Goal: Navigation & Orientation: Find specific page/section

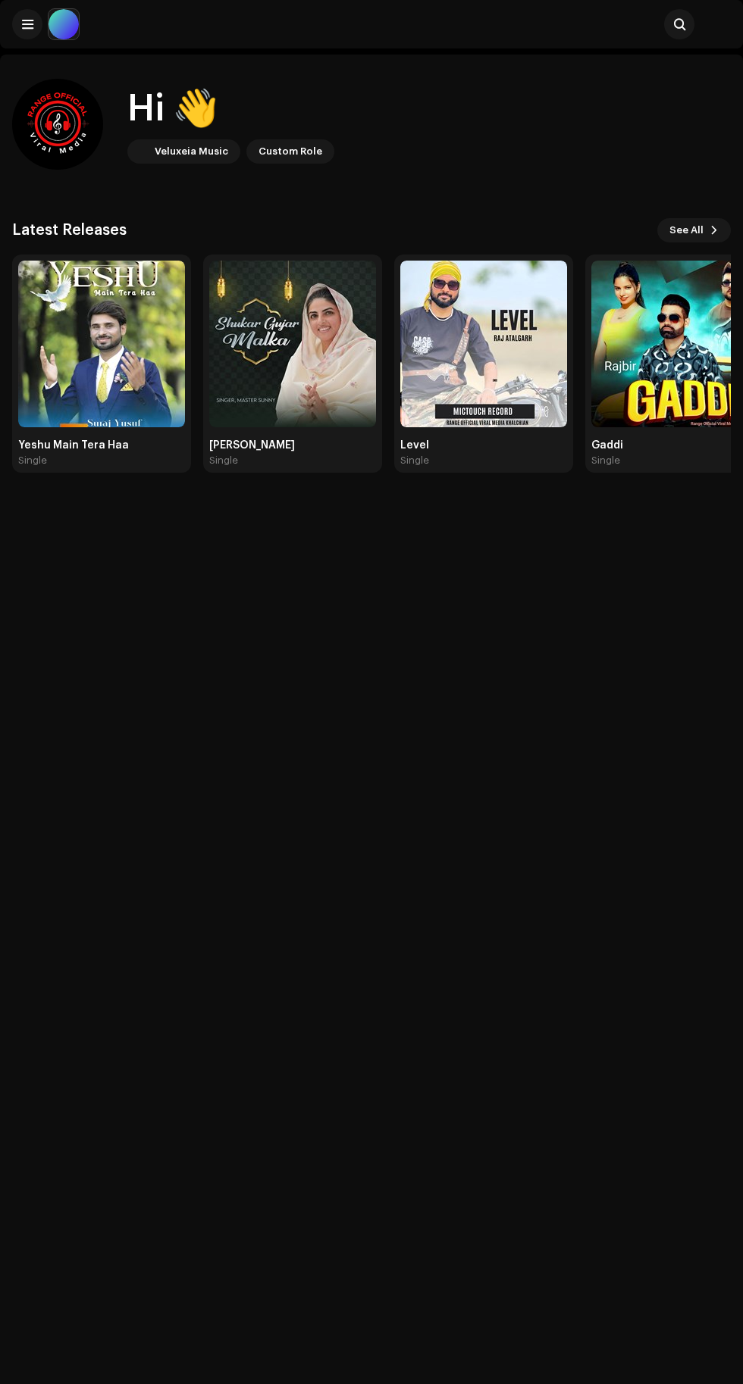
click at [27, 24] on span at bounding box center [27, 24] width 11 height 12
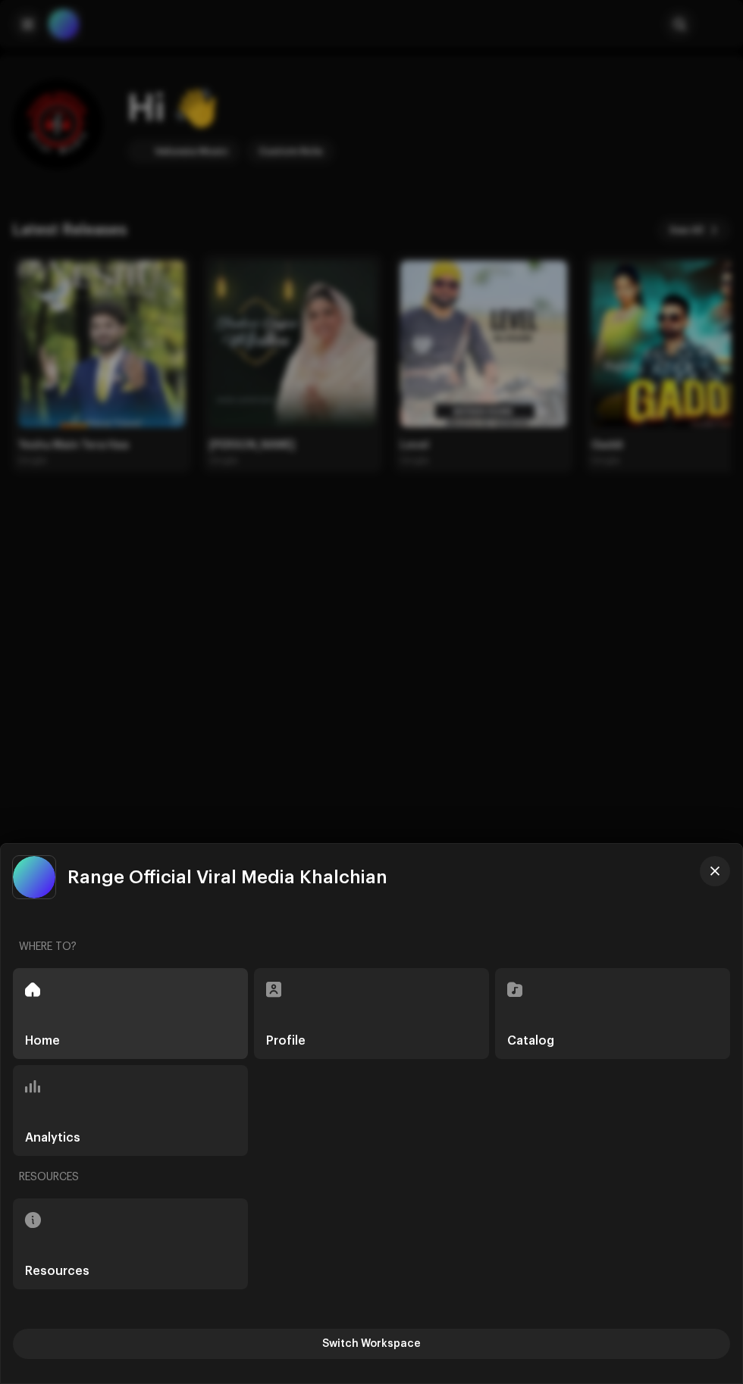
click at [399, 1347] on span "Switch Workspace" at bounding box center [371, 1344] width 99 height 30
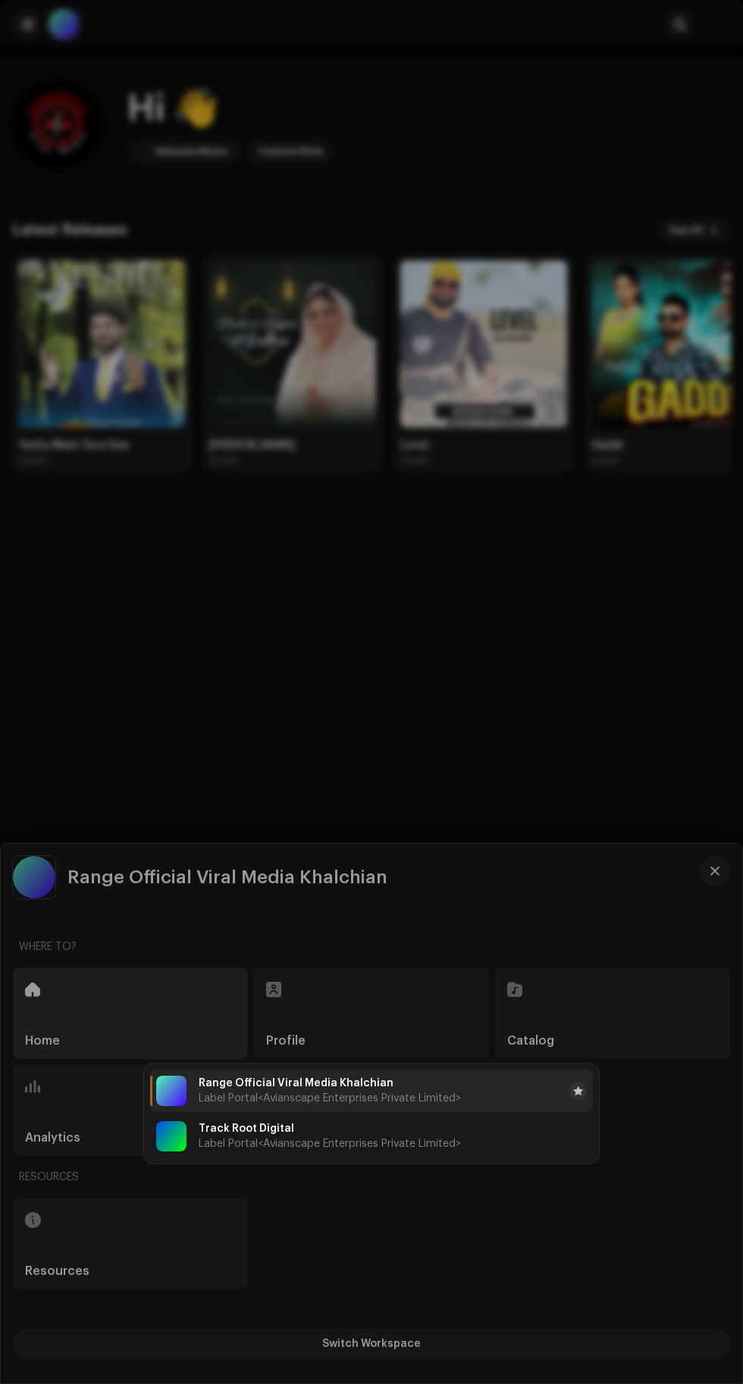
click at [304, 1144] on span "<Avianscape Enterprises Private Limited>" at bounding box center [359, 1144] width 203 height 11
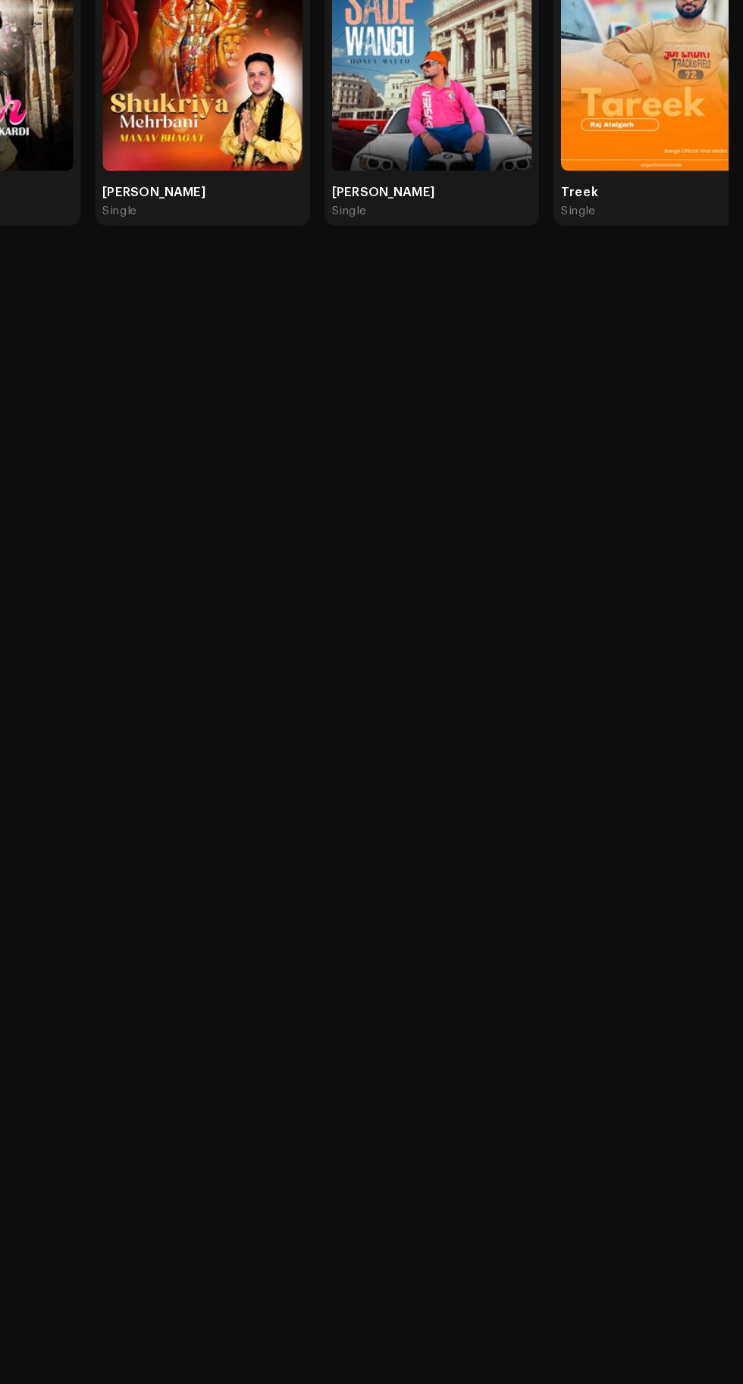
click at [742, 1343] on div "Hi 👋 Veluxeia Music Custom Role Latest Releases See All Pyar Tenu Kardi Single …" at bounding box center [371, 692] width 743 height 1384
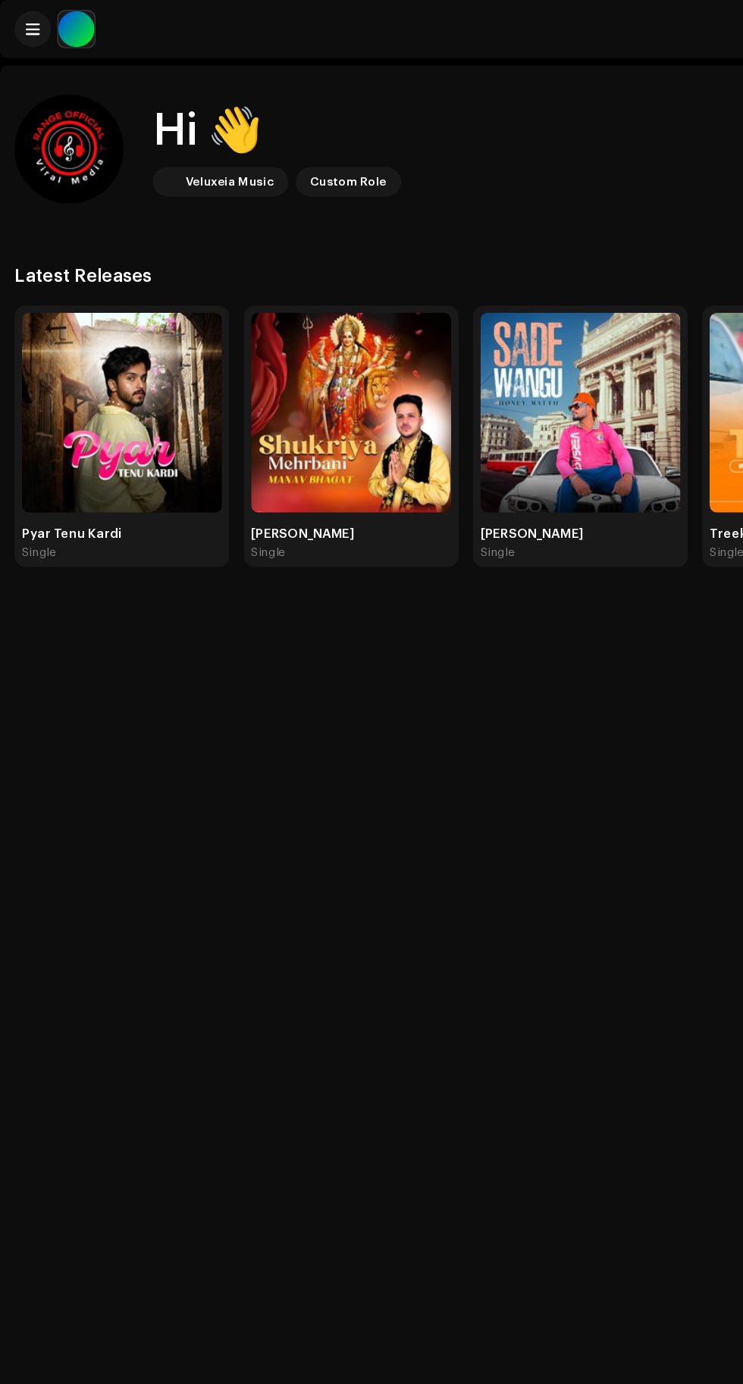
click at [27, 24] on span at bounding box center [27, 24] width 11 height 12
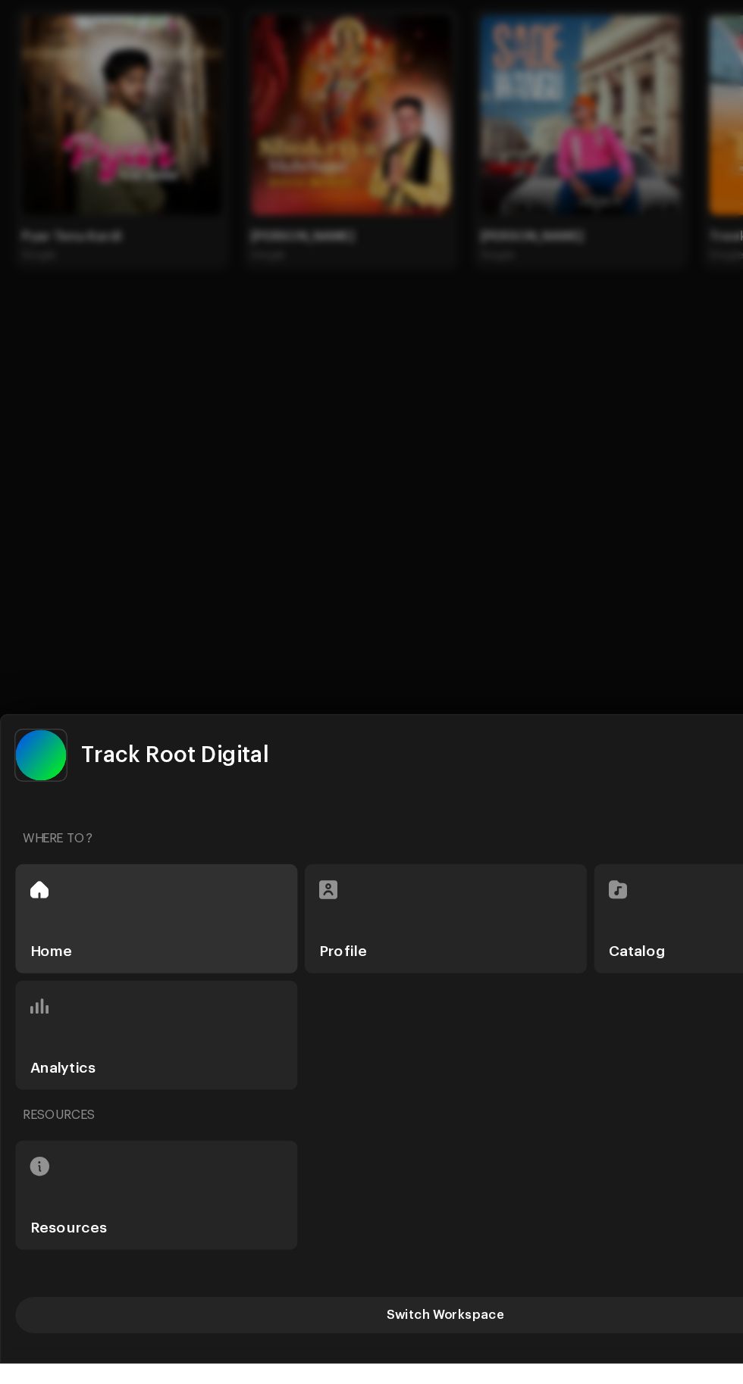
scroll to position [17, 0]
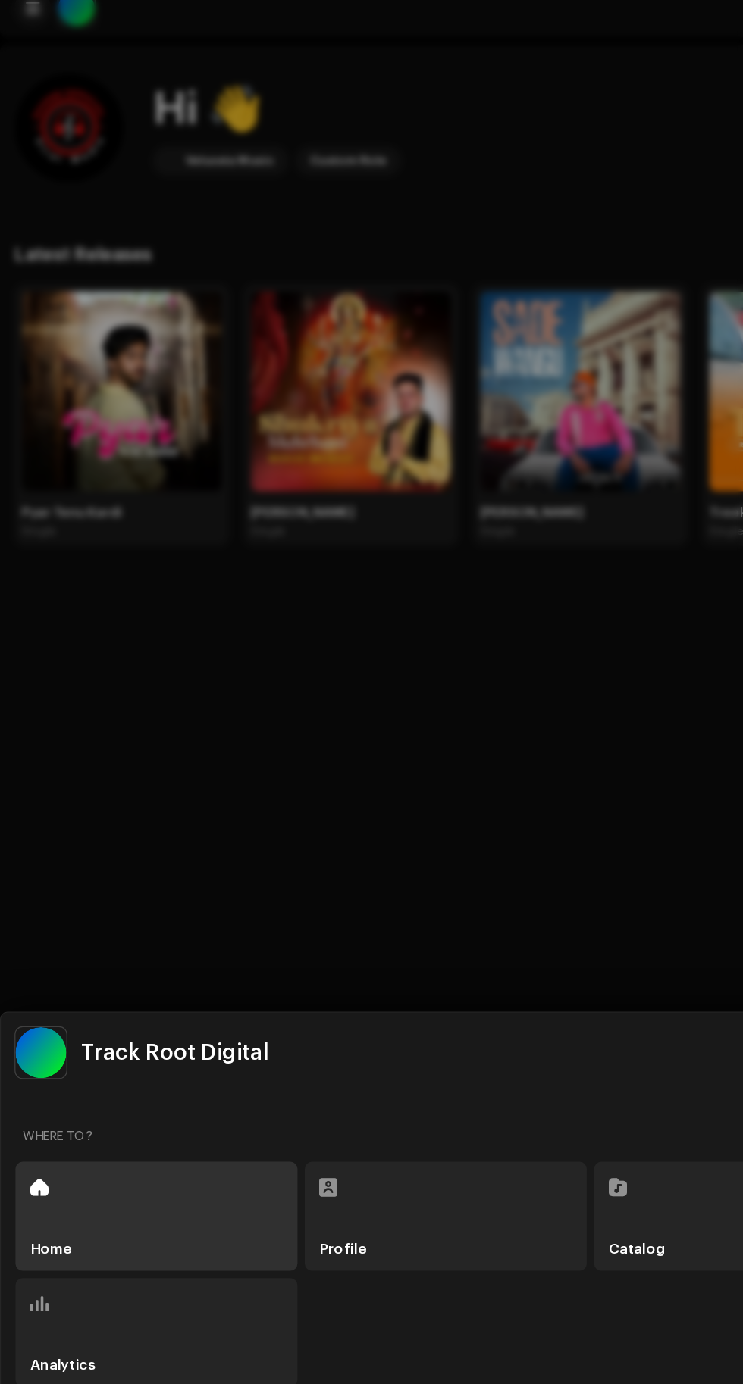
click at [449, 759] on div at bounding box center [371, 692] width 743 height 1384
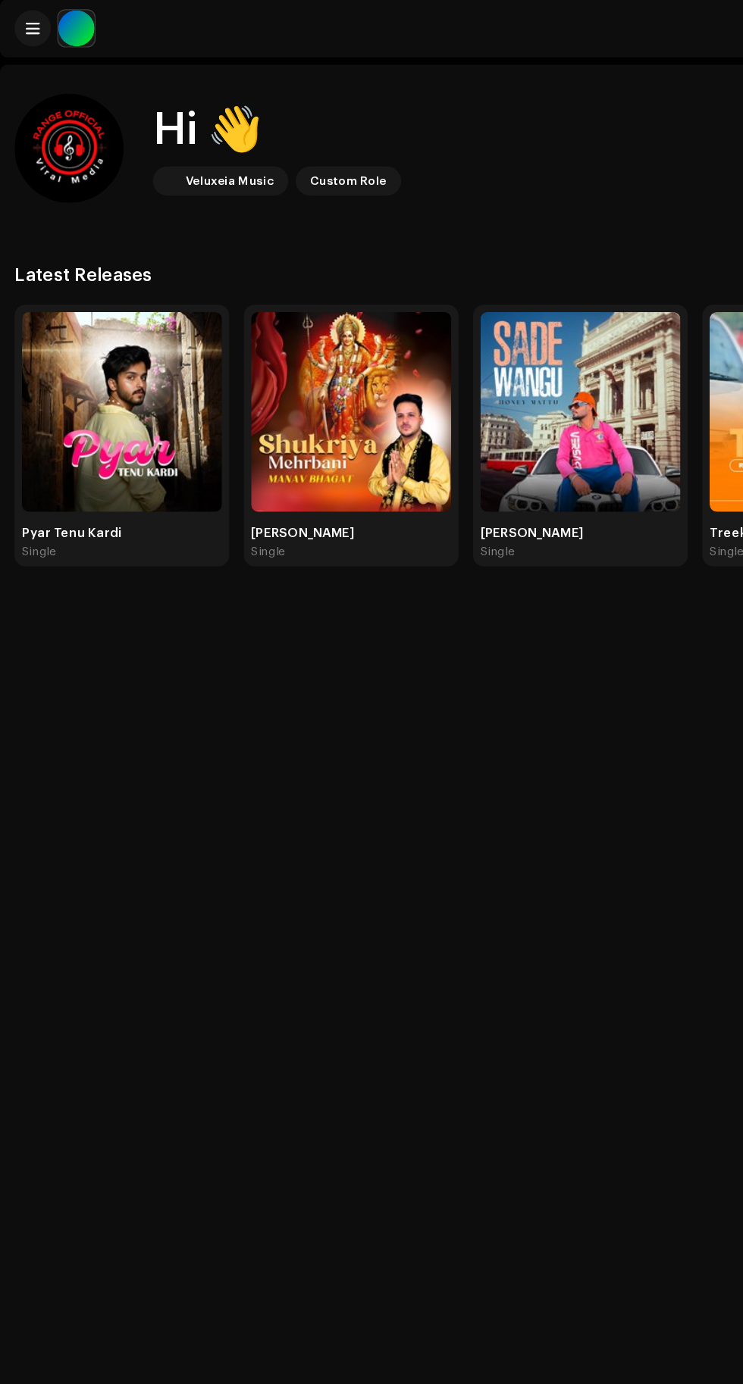
scroll to position [0, 0]
click at [27, 27] on span at bounding box center [27, 24] width 11 height 12
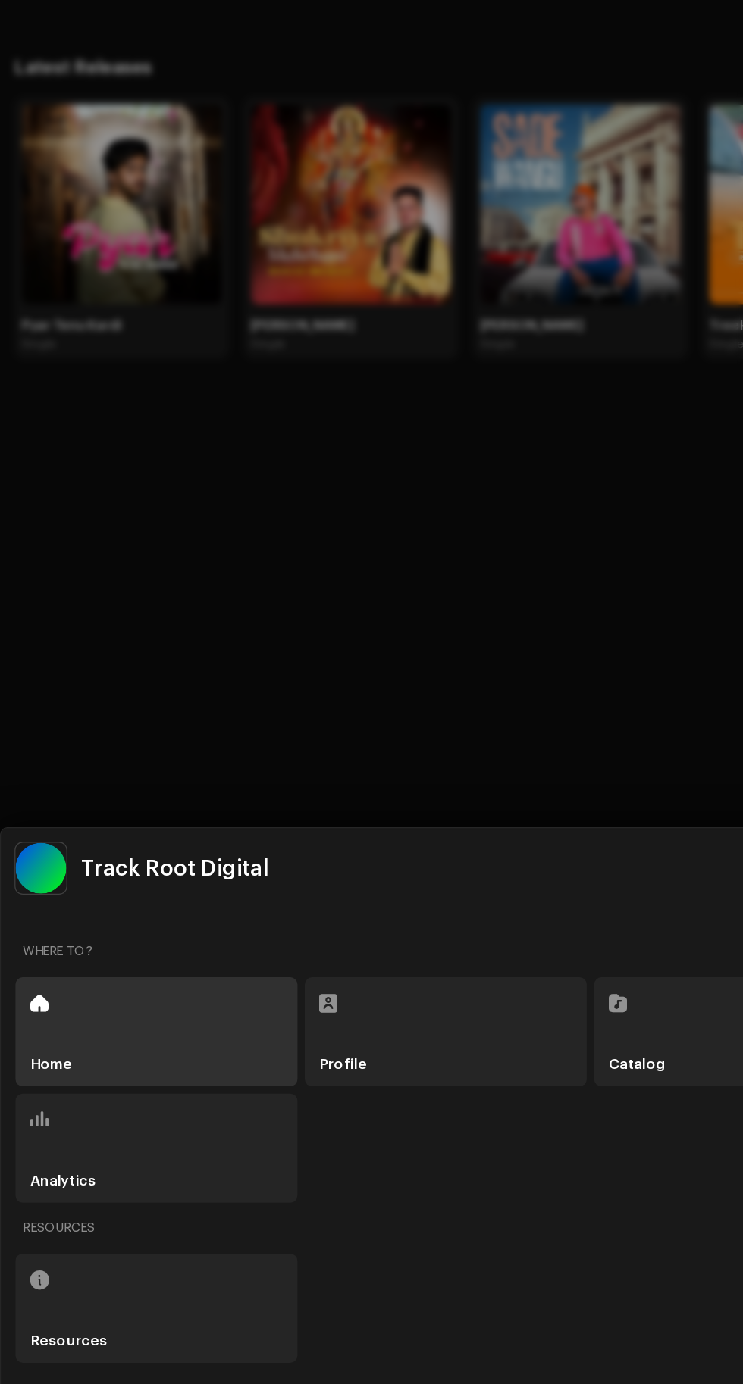
scroll to position [20, 0]
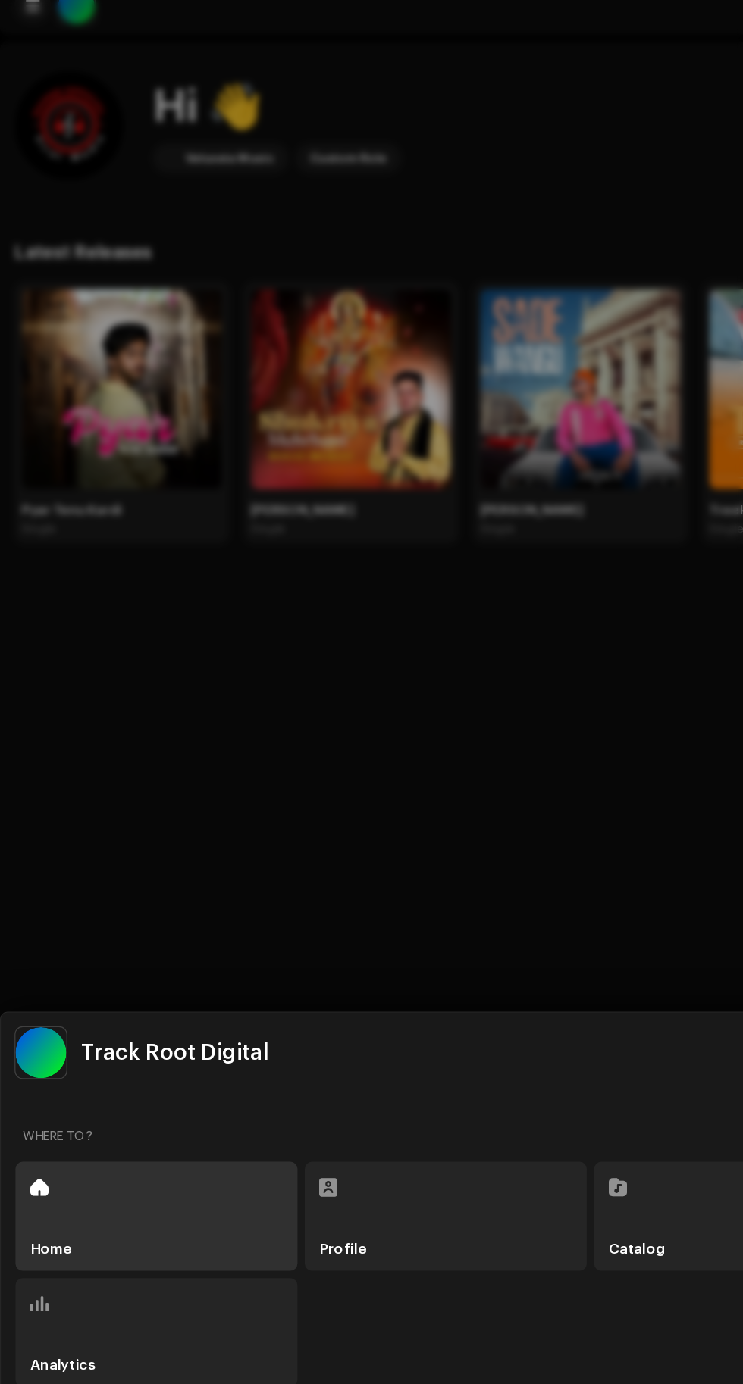
click at [427, 758] on div at bounding box center [371, 692] width 743 height 1384
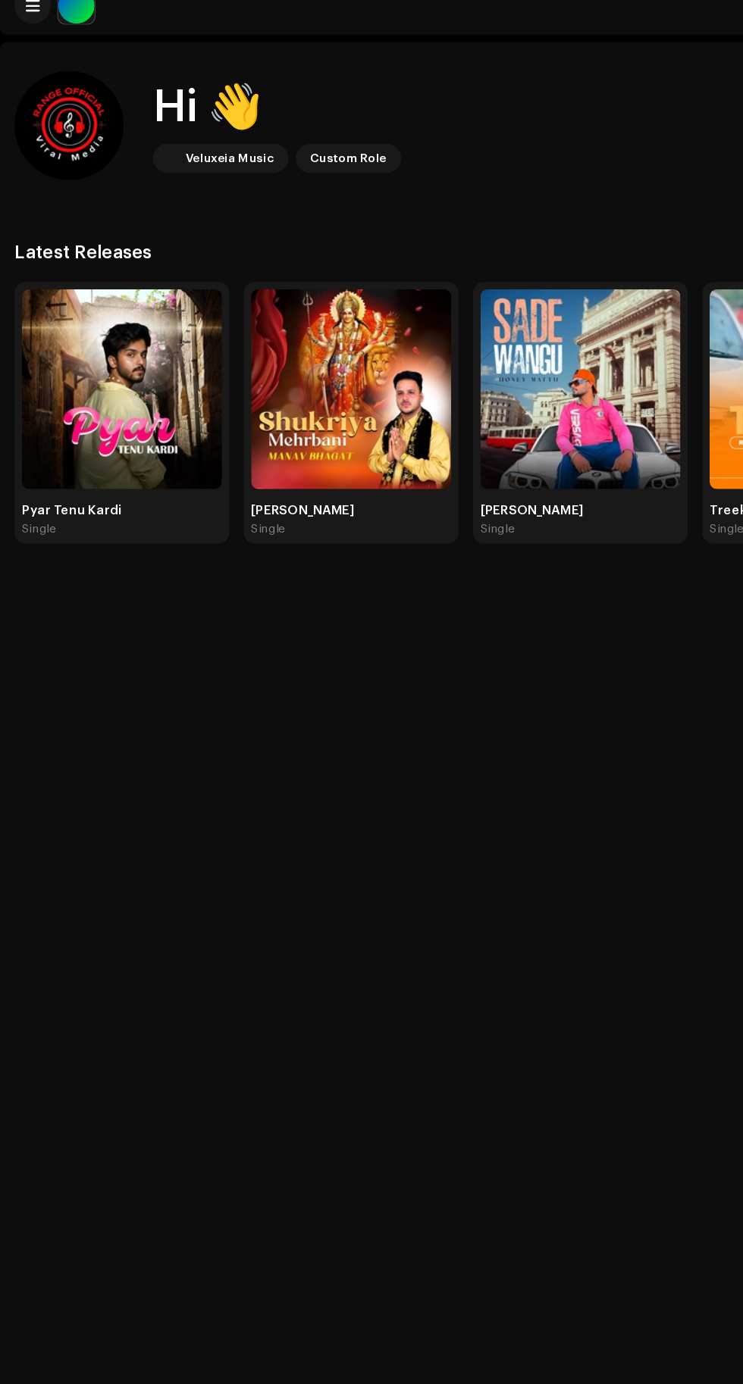
click at [514, 708] on div "Hi 👋 Veluxeia Music Custom Role Latest Releases See All Pyar Tenu Kardi Single …" at bounding box center [371, 727] width 743 height 1384
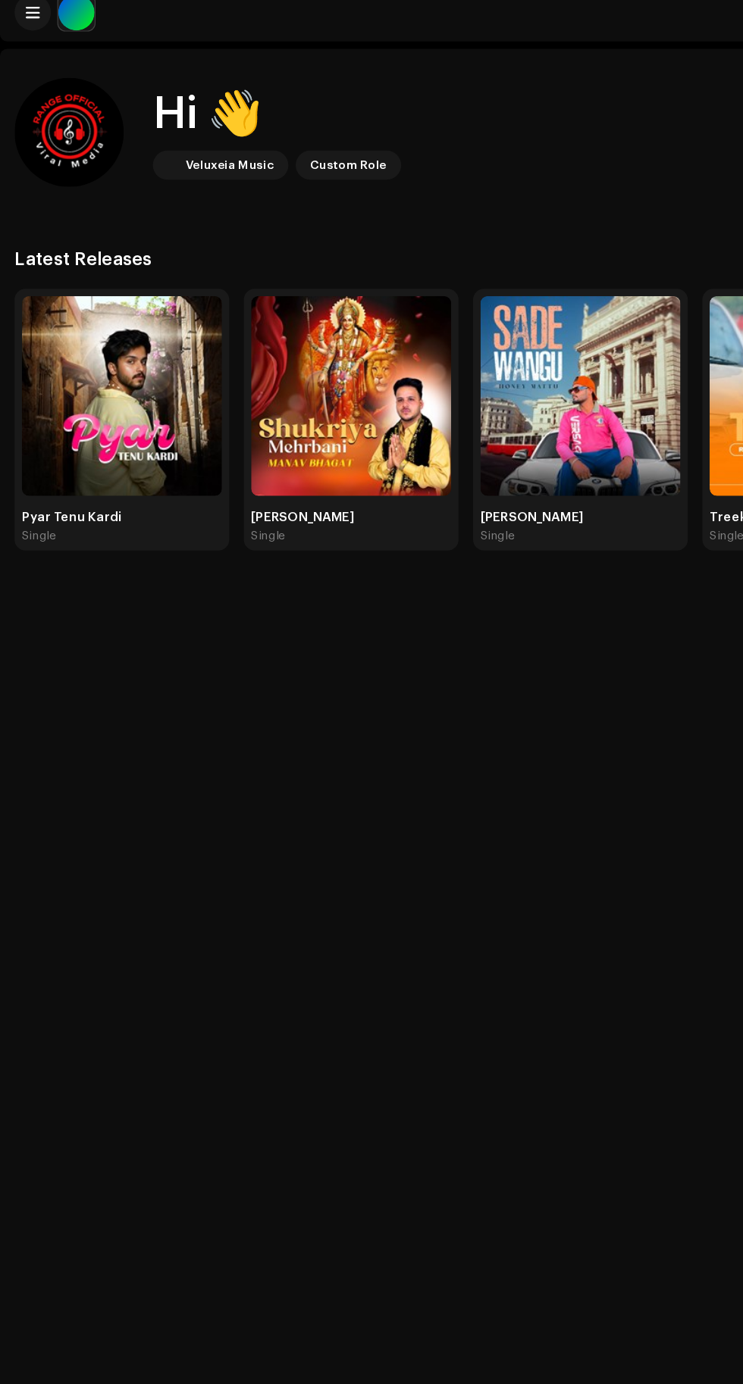
scroll to position [0, 0]
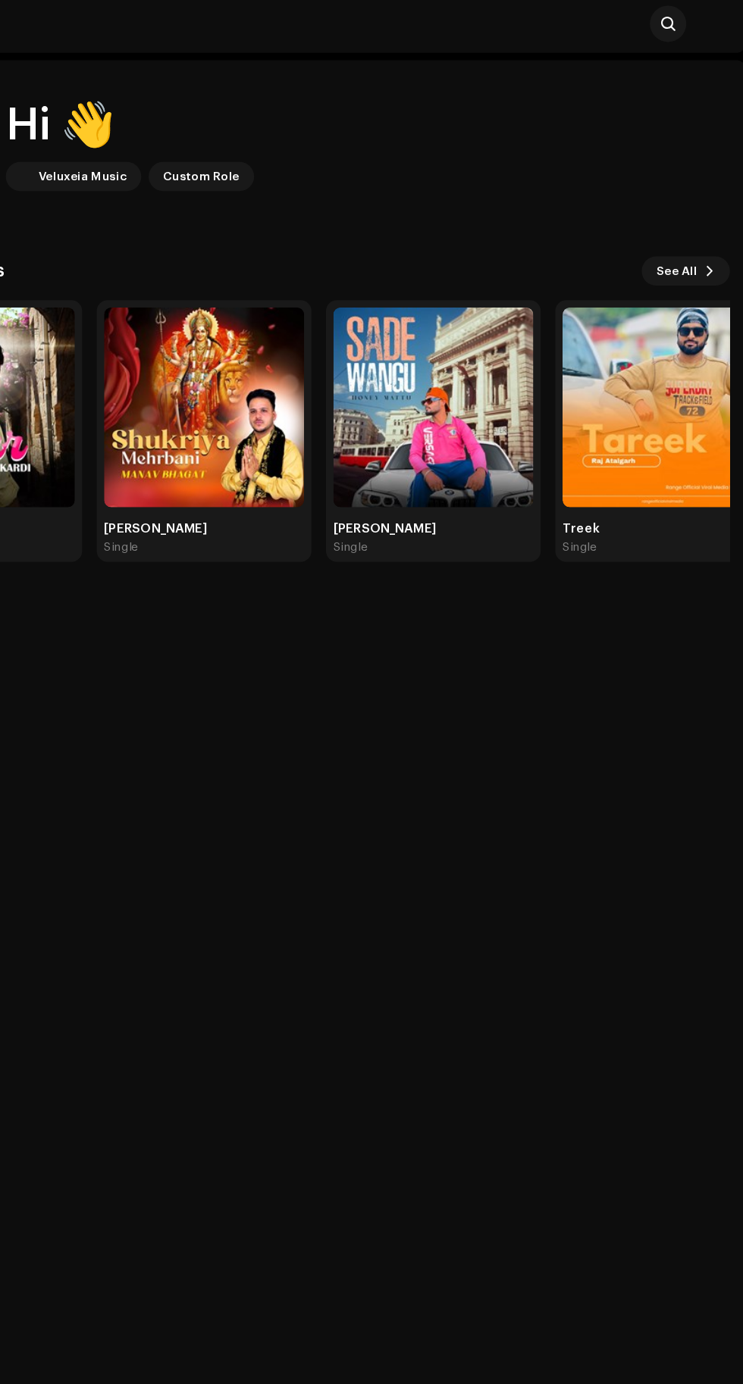
click at [692, 234] on span "See All" at bounding box center [686, 230] width 34 height 30
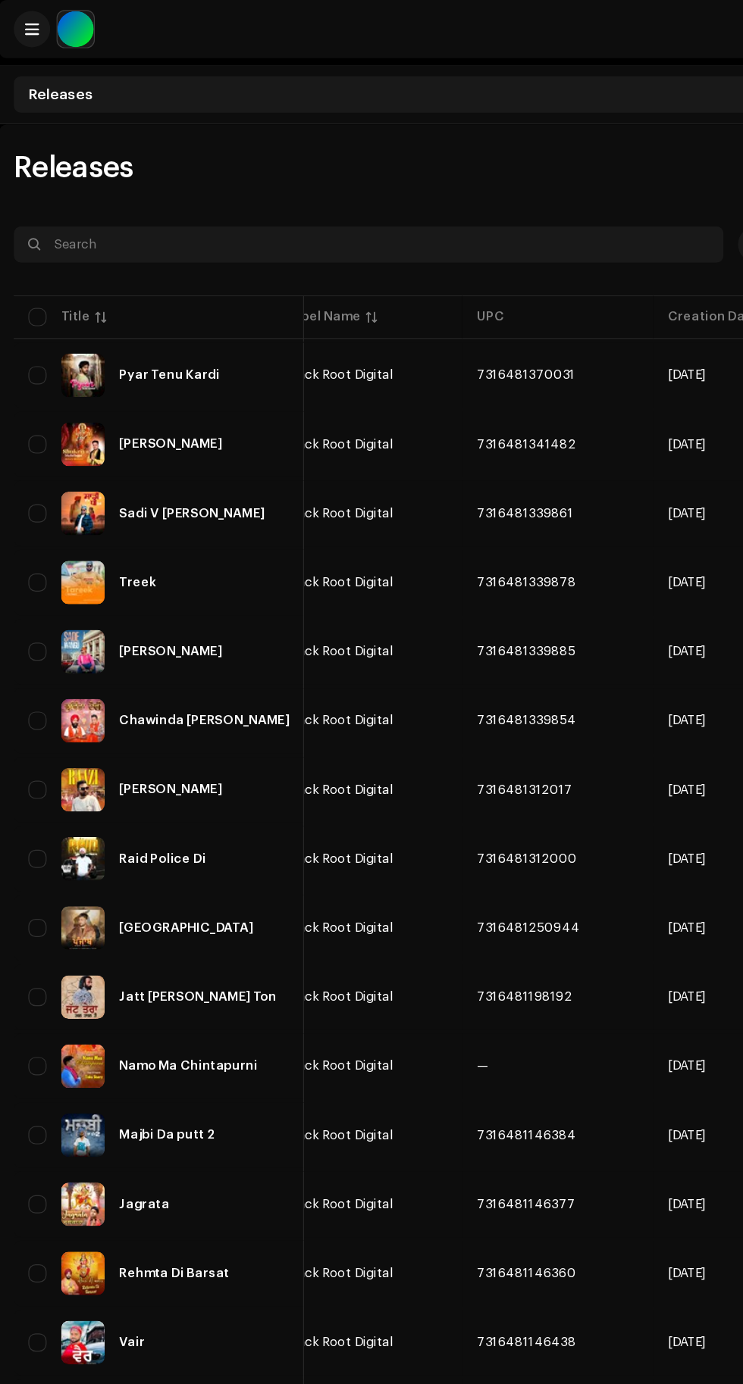
click at [27, 24] on span at bounding box center [27, 24] width 11 height 12
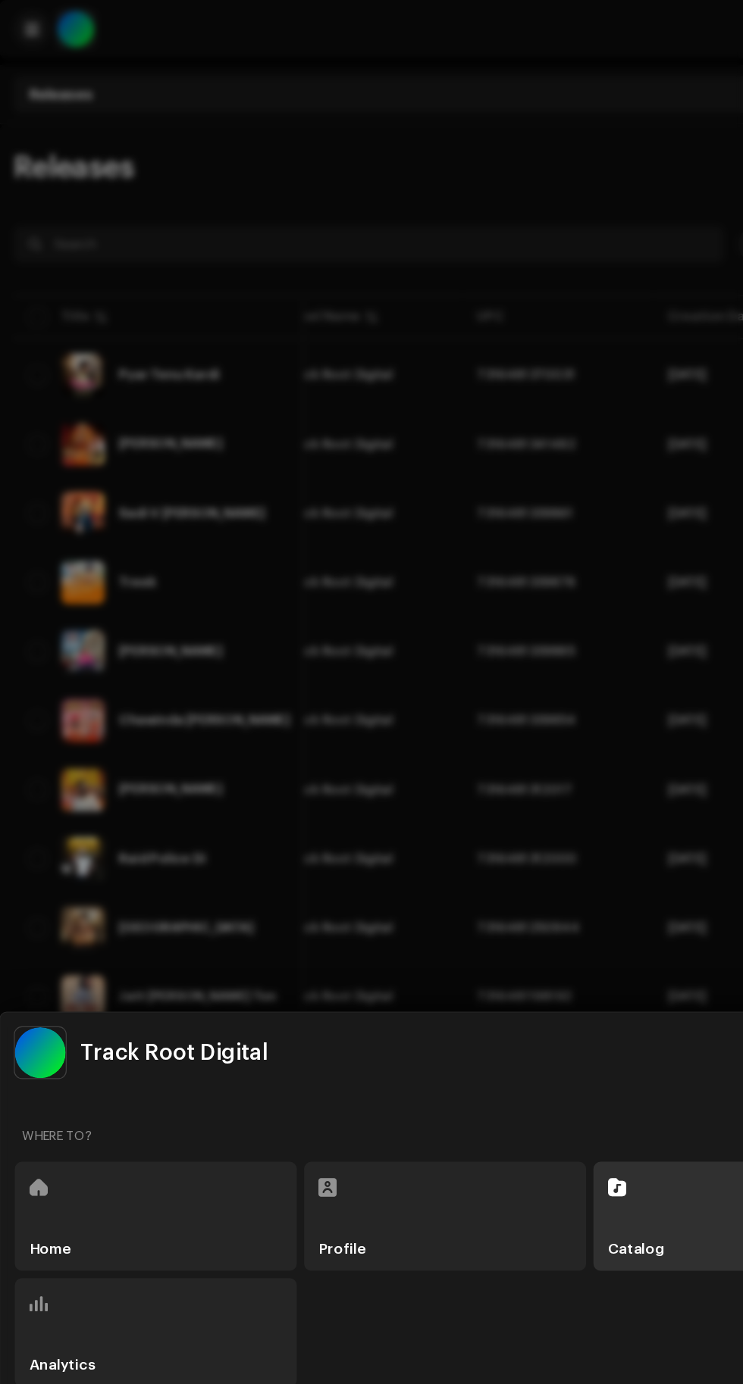
click at [374, 1011] on div "Profile" at bounding box center [371, 1013] width 235 height 91
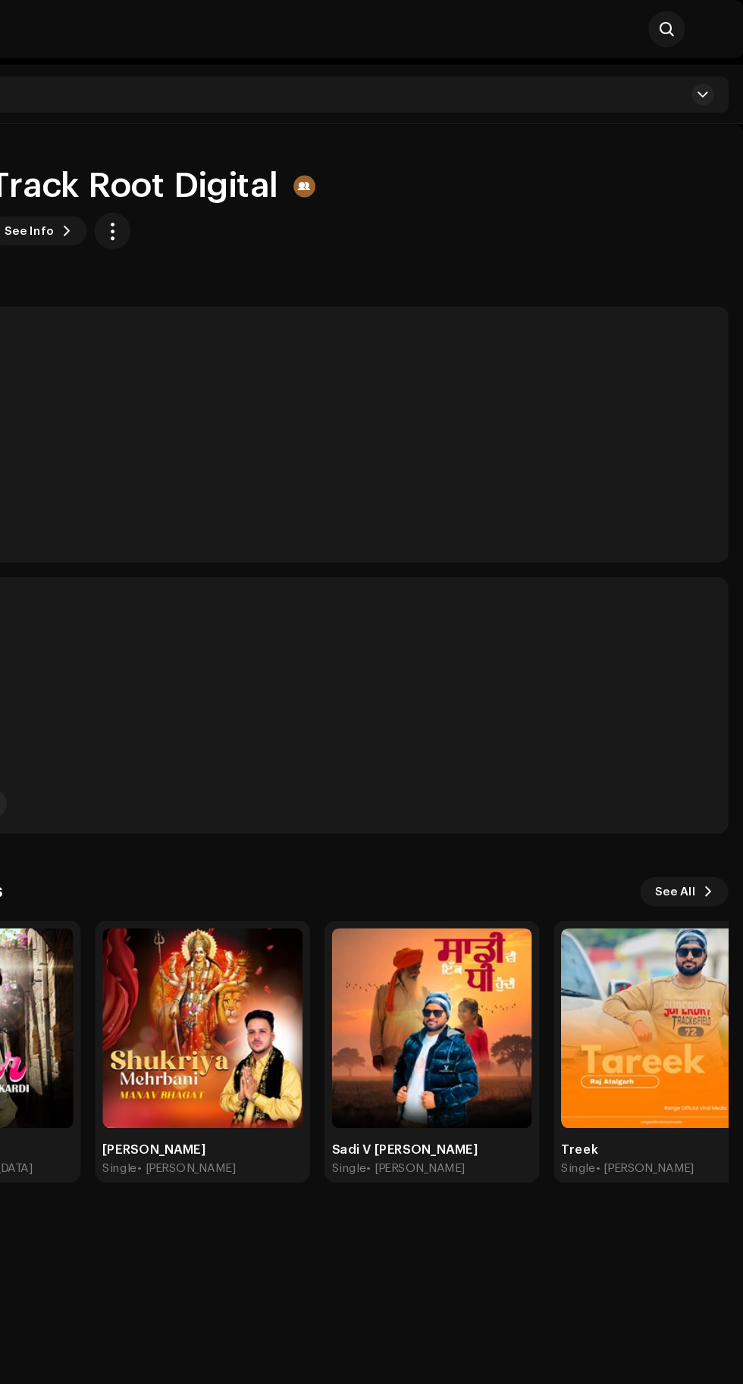
click at [565, 409] on re-o-card-data "# of Artists 0 See Artists" at bounding box center [371, 362] width 718 height 214
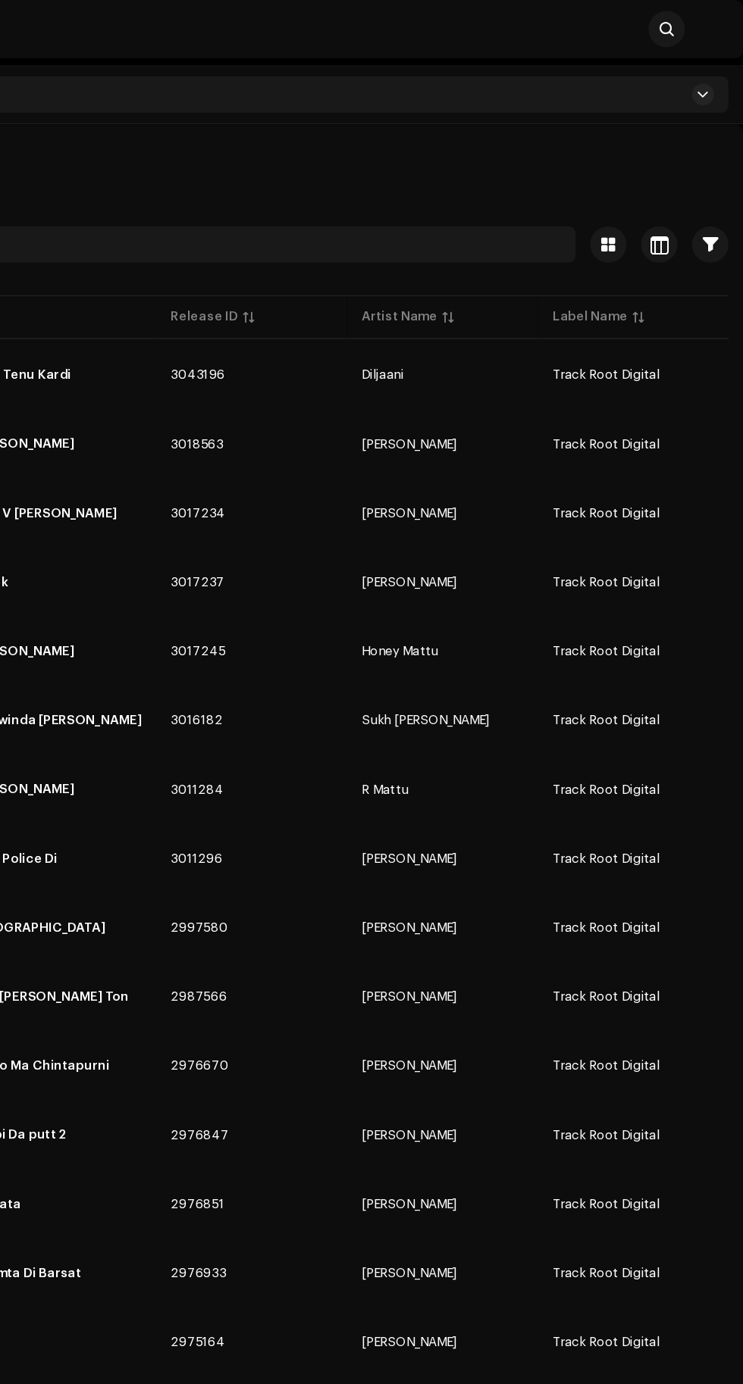
click at [709, 79] on span at bounding box center [709, 79] width 9 height 12
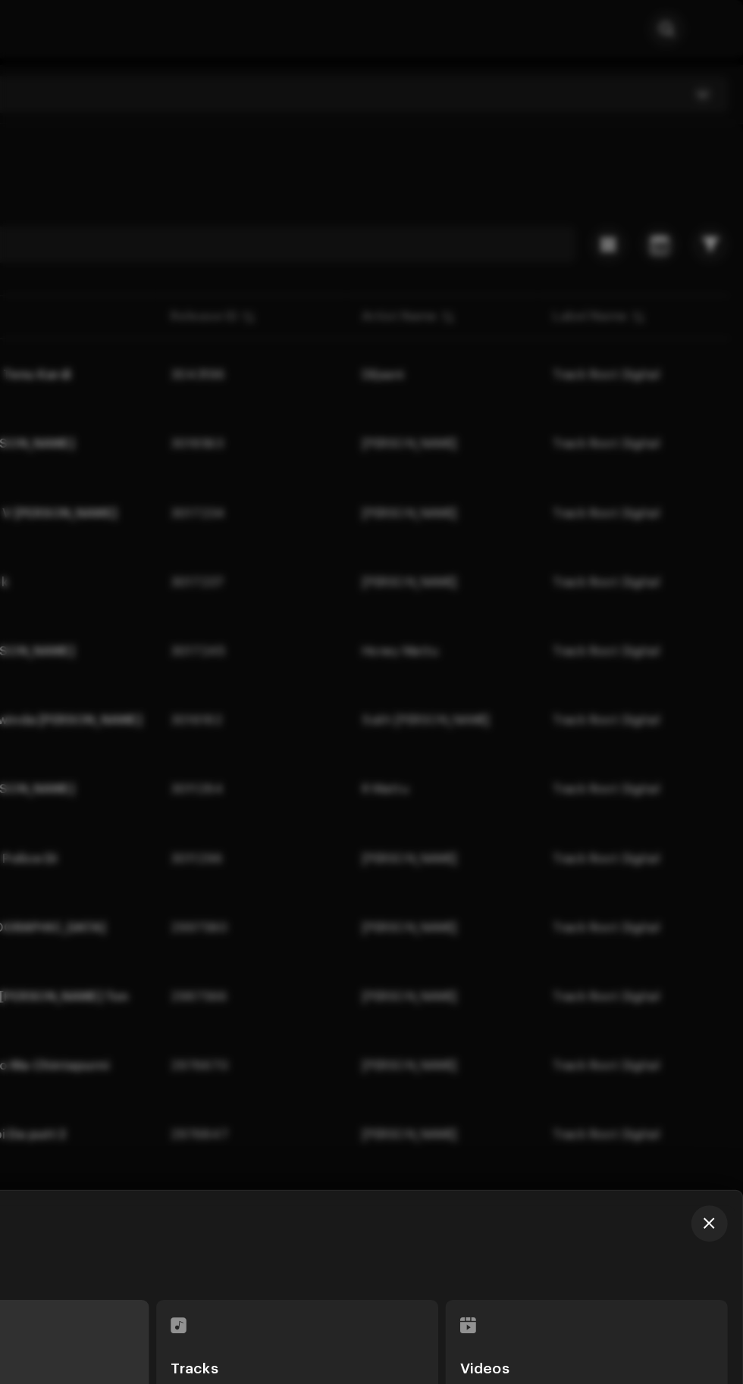
click at [357, 1106] on div "Tracks" at bounding box center [371, 1122] width 211 height 52
